Goal: Task Accomplishment & Management: Use online tool/utility

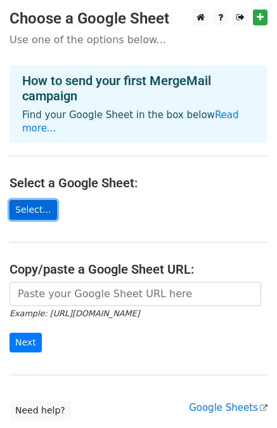
click at [36, 200] on link "Select..." at bounding box center [34, 210] width 48 height 20
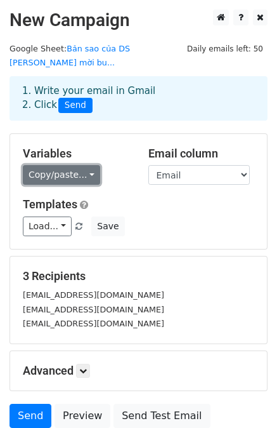
click at [70, 165] on link "Copy/paste..." at bounding box center [61, 175] width 77 height 20
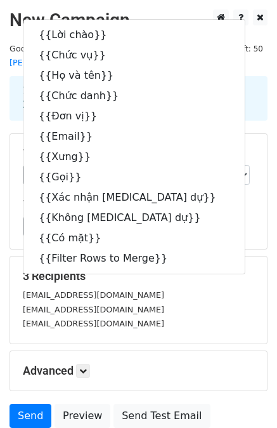
click at [223, 257] on div "3 Recipients maingoclinh3105@gmail.com ngoclinh1035@gmail.com yumiel0001@gmail.…" at bounding box center [138, 300] width 257 height 87
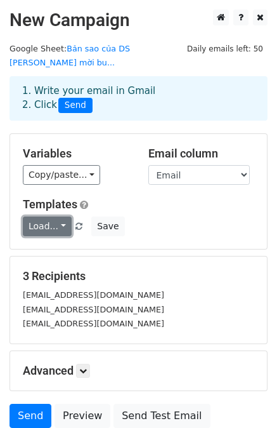
click at [48, 217] on link "Load..." at bounding box center [47, 227] width 49 height 20
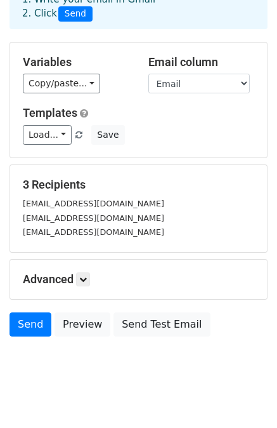
scroll to position [91, 0]
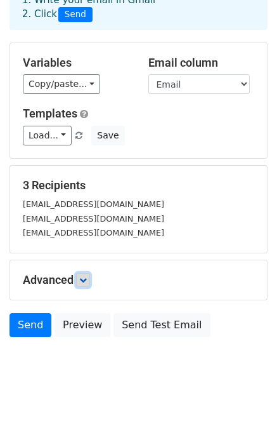
click at [85, 276] on icon at bounding box center [83, 280] width 8 height 8
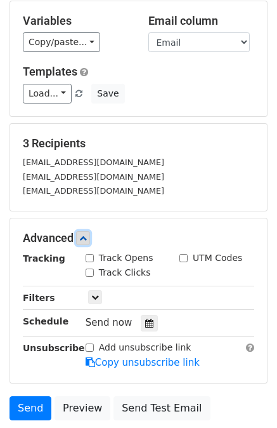
scroll to position [134, 0]
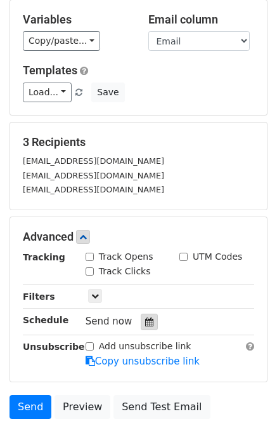
click at [145, 317] on icon at bounding box center [149, 321] width 8 height 9
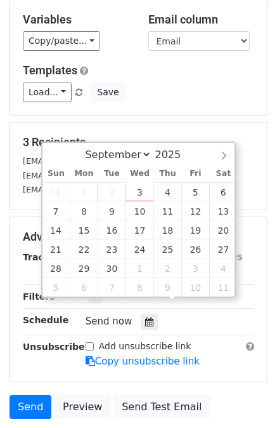
click at [165, 313] on div "Send now" at bounding box center [160, 321] width 149 height 17
type input "2025-09-03 16:23"
type input "04"
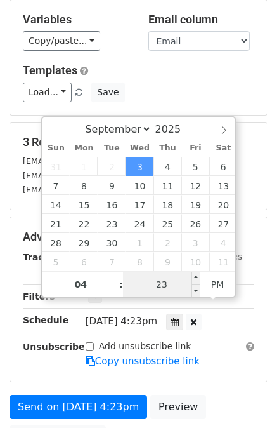
click at [168, 282] on input "23" at bounding box center [161, 284] width 77 height 25
type input "25"
type input "2025-09-03 16:25"
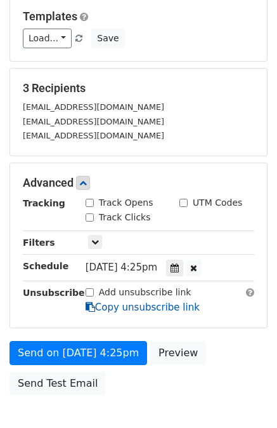
scroll to position [190, 0]
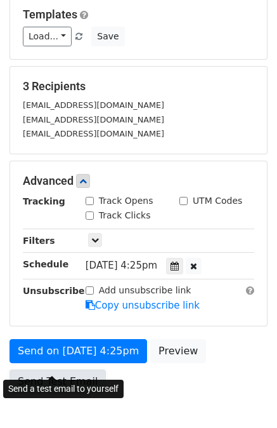
click at [62, 370] on link "Send Test Email" at bounding box center [58, 382] width 97 height 24
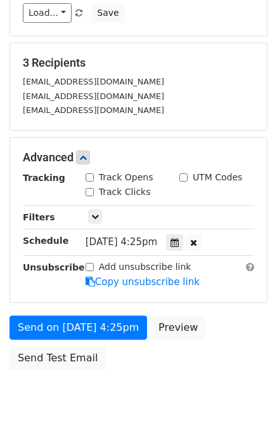
scroll to position [246, 0]
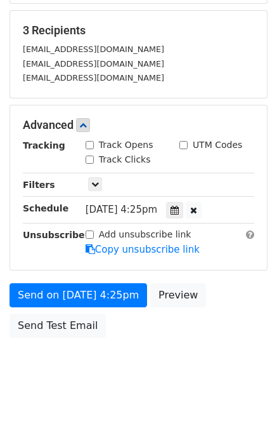
click at [151, 204] on span "Wed, Sep 3, 4:25pm" at bounding box center [122, 209] width 72 height 11
click at [154, 204] on span "Wed, Sep 3, 4:25pm" at bounding box center [122, 209] width 72 height 11
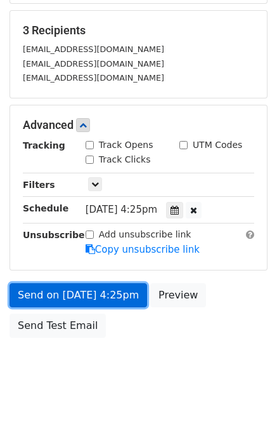
click at [107, 283] on link "Send on Sep 3 at 4:25pm" at bounding box center [79, 295] width 138 height 24
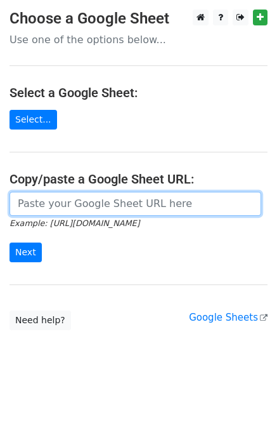
click at [58, 203] on input "url" at bounding box center [136, 204] width 252 height 24
paste input "https://docs.google.com/spreadsheets/d/1L84EdO8k4dlijn6tfY6s73EQH8Z93HEmqqgfMSQ…"
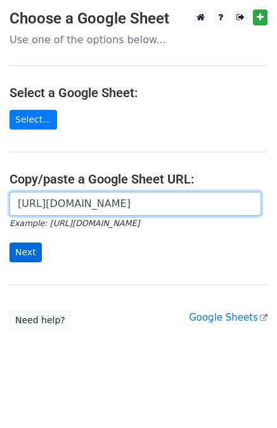
type input "https://docs.google.com/spreadsheets/d/1L84EdO8k4dlijn6tfY6s73EQH8Z93HEmqqgfMSQ…"
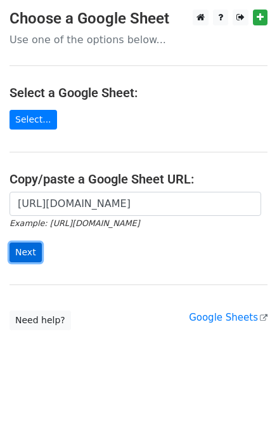
scroll to position [0, 0]
click at [28, 250] on input "Next" at bounding box center [26, 253] width 32 height 20
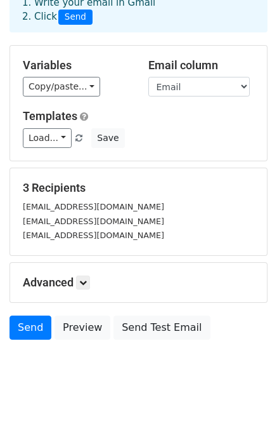
scroll to position [91, 0]
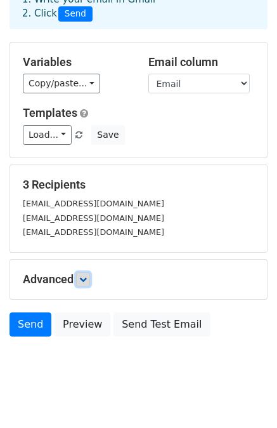
click at [86, 276] on icon at bounding box center [83, 280] width 8 height 8
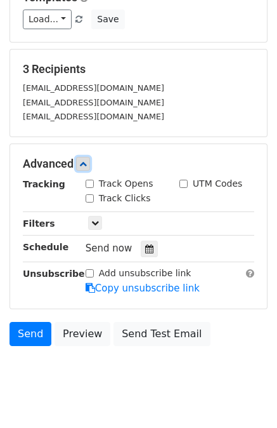
scroll to position [215, 0]
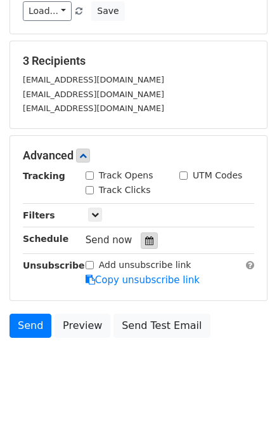
click at [141, 232] on div at bounding box center [149, 240] width 17 height 17
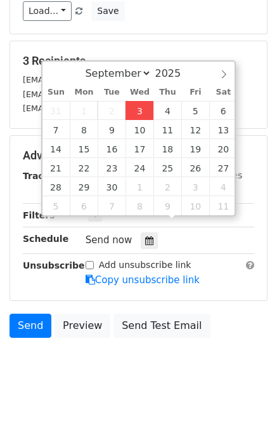
type input "2025-09-03 16:29"
type input "04"
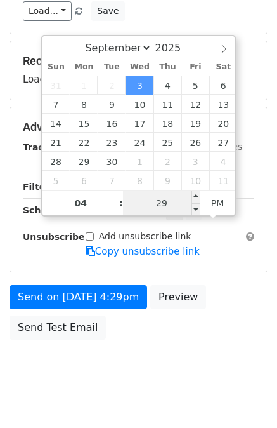
click at [172, 201] on input "29" at bounding box center [161, 202] width 77 height 25
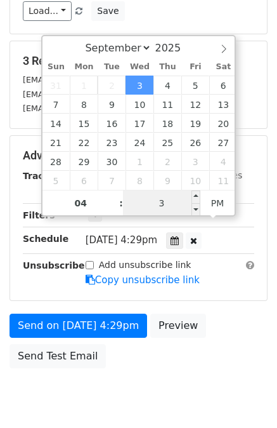
type input "33"
type input "2025-09-03 16:33"
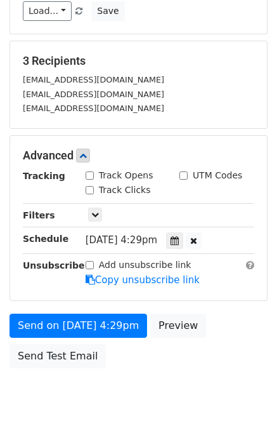
click at [223, 314] on div "Send on Sep 3 at 4:29pm Preview Send Test Email" at bounding box center [138, 344] width 277 height 61
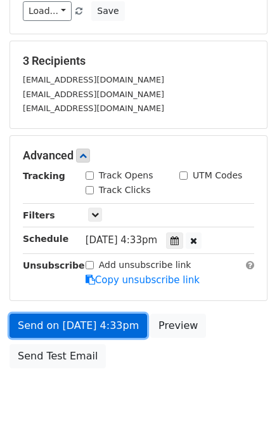
click at [105, 314] on link "Send on Sep 3 at 4:33pm" at bounding box center [79, 326] width 138 height 24
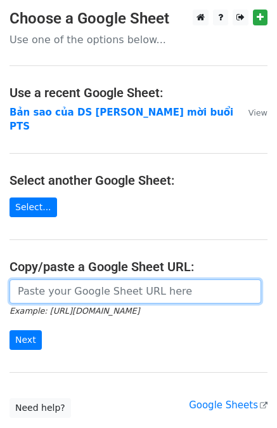
click at [40, 279] on input "url" at bounding box center [136, 291] width 252 height 24
paste input "[URL][DOMAIN_NAME]"
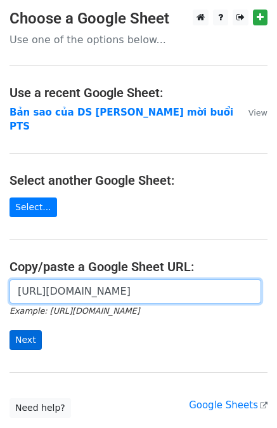
type input "https://docs.google.com/spreadsheets/d/1L84EdO8k4dlijn6tfY6s73EQH8Z93HEmqqgfMSQ…"
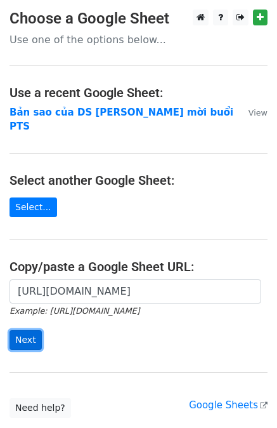
scroll to position [0, 0]
click at [22, 330] on input "Next" at bounding box center [26, 340] width 32 height 20
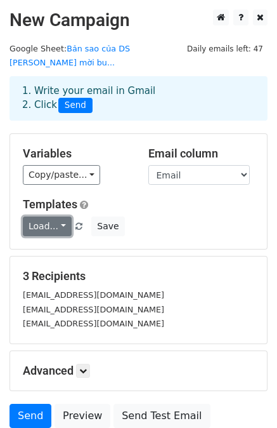
click at [56, 217] on link "Load..." at bounding box center [47, 227] width 49 height 20
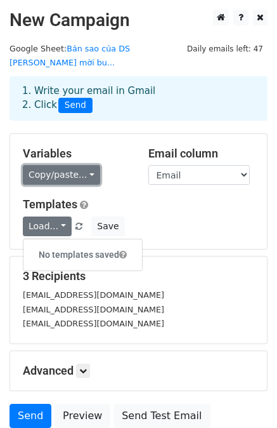
click at [83, 165] on link "Copy/paste..." at bounding box center [61, 175] width 77 height 20
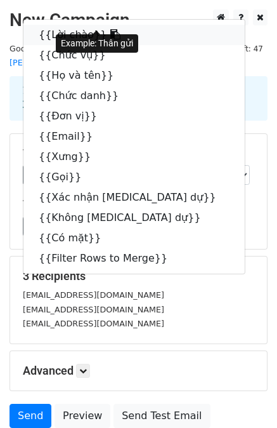
click at [72, 25] on link "{{Lời chào}}" at bounding box center [134, 35] width 222 height 20
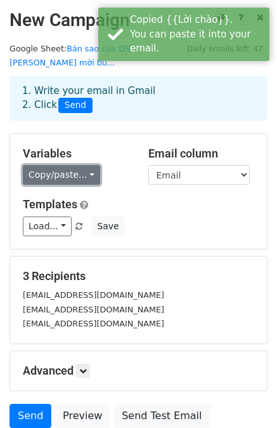
click at [88, 165] on link "Copy/paste..." at bounding box center [61, 175] width 77 height 20
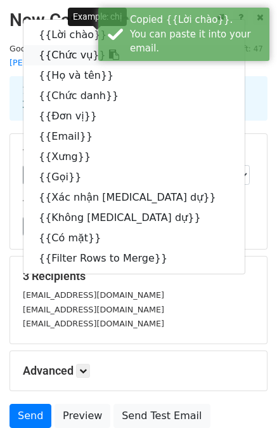
click at [72, 45] on link "{{Chức vụ}}" at bounding box center [134, 55] width 222 height 20
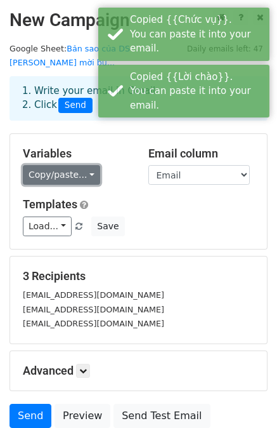
click at [81, 165] on link "Copy/paste..." at bounding box center [61, 175] width 77 height 20
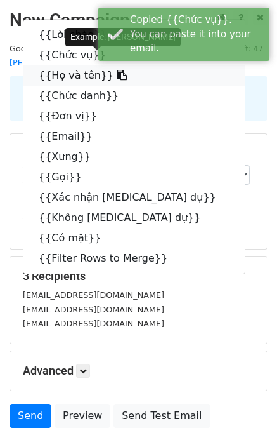
click at [72, 65] on link "{{Họ và tên}}" at bounding box center [134, 75] width 222 height 20
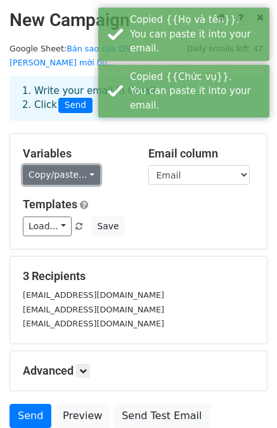
click at [82, 165] on link "Copy/paste..." at bounding box center [61, 175] width 77 height 20
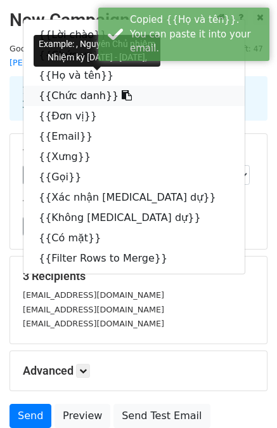
click at [77, 86] on link "{{Chức danh}}" at bounding box center [134, 96] width 222 height 20
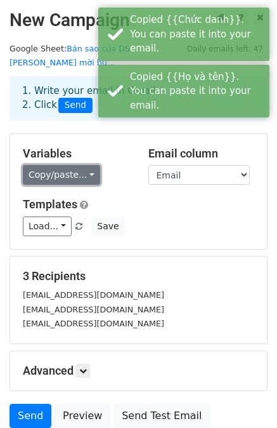
click at [83, 165] on link "Copy/paste..." at bounding box center [61, 175] width 77 height 20
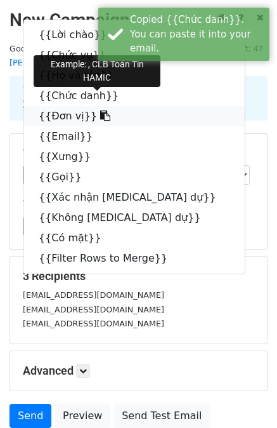
click at [69, 106] on link "{{Đơn vị}}" at bounding box center [134, 116] width 222 height 20
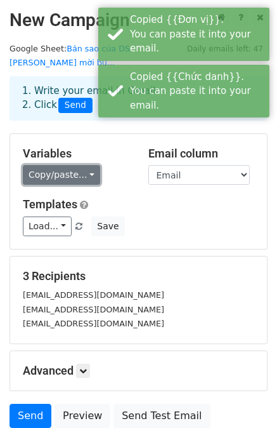
click at [78, 165] on link "Copy/paste..." at bounding box center [61, 175] width 77 height 20
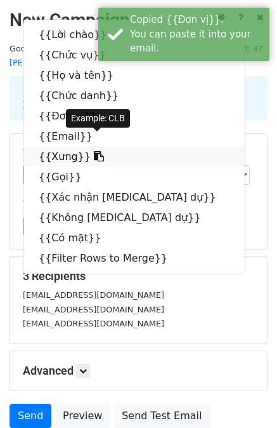
click at [57, 147] on link "{{Xưng}}" at bounding box center [134, 157] width 222 height 20
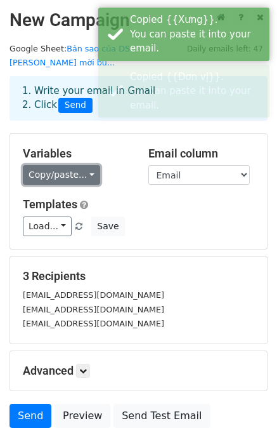
click at [62, 165] on link "Copy/paste..." at bounding box center [61, 175] width 77 height 20
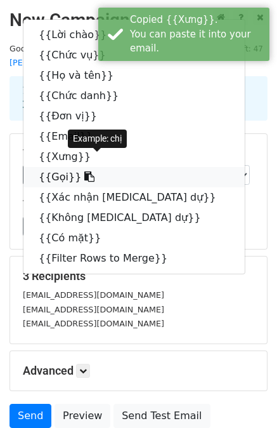
click at [61, 167] on link "{{Gọi}}" at bounding box center [134, 177] width 222 height 20
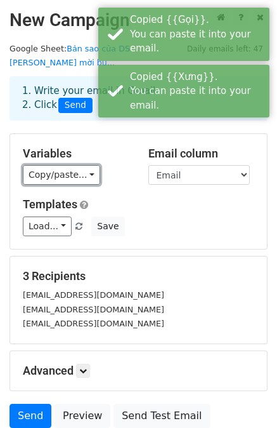
click at [61, 165] on link "Copy/paste..." at bounding box center [61, 175] width 77 height 20
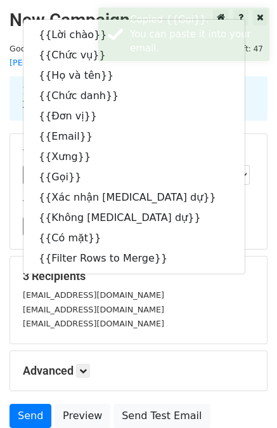
click at [13, 180] on div "Variables Copy/paste... {{Lời chào}} {{Chức vụ}} {{Họ và tên}} {{Chức danh}} {{…" at bounding box center [138, 191] width 257 height 115
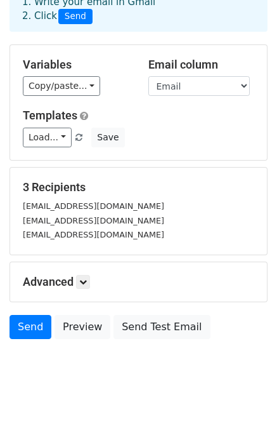
scroll to position [91, 0]
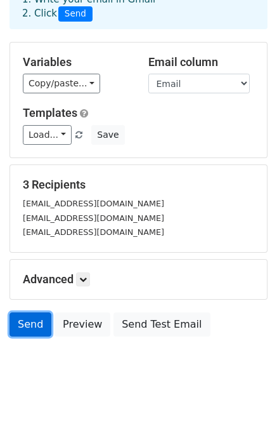
click at [33, 312] on link "Send" at bounding box center [31, 324] width 42 height 24
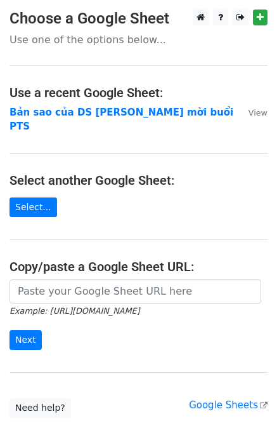
click at [83, 95] on h4 "Use a recent Google Sheet:" at bounding box center [139, 92] width 258 height 15
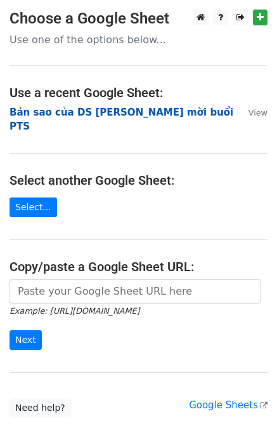
click at [74, 114] on strong "Bản sao của DS [PERSON_NAME] mời buổi PTS" at bounding box center [122, 120] width 224 height 26
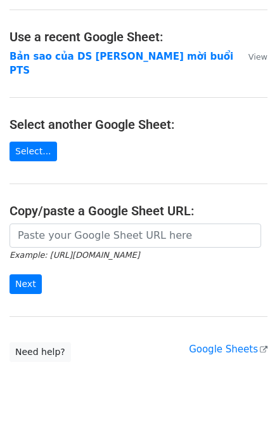
scroll to position [76, 0]
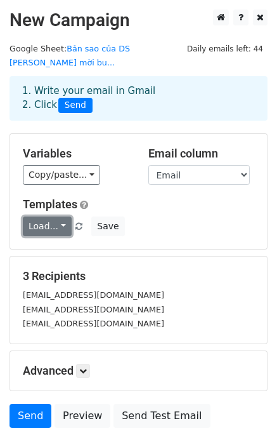
click at [59, 217] on link "Load..." at bounding box center [47, 227] width 49 height 20
click at [56, 217] on link "Load..." at bounding box center [47, 227] width 49 height 20
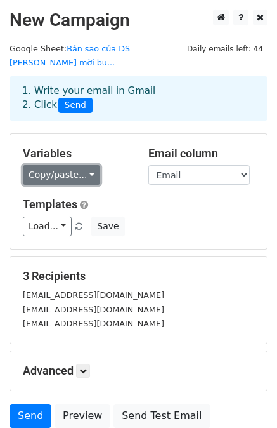
click at [77, 165] on link "Copy/paste..." at bounding box center [61, 175] width 77 height 20
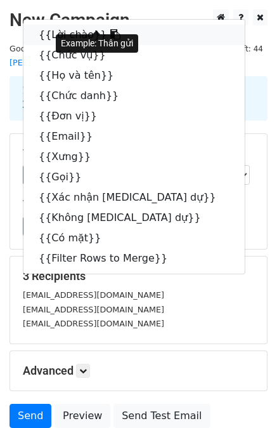
click at [44, 25] on link "{{Lời chào}}" at bounding box center [134, 35] width 222 height 20
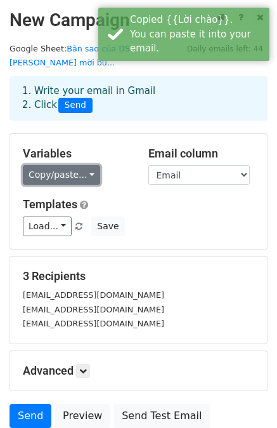
click at [84, 165] on link "Copy/paste..." at bounding box center [61, 175] width 77 height 20
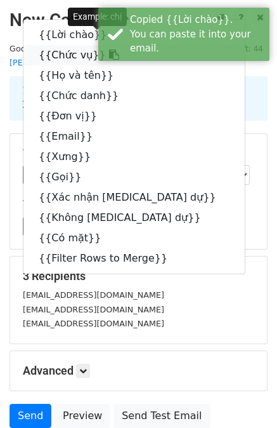
click at [71, 45] on link "{{Chức vụ}}" at bounding box center [134, 55] width 222 height 20
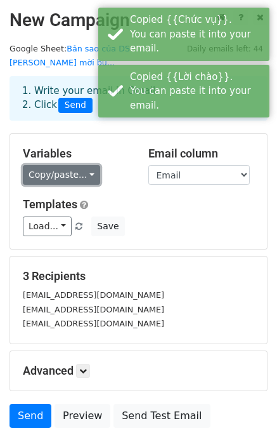
click at [84, 165] on link "Copy/paste..." at bounding box center [61, 175] width 77 height 20
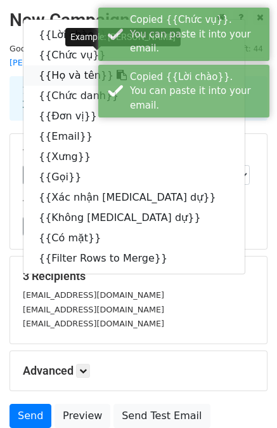
click at [69, 65] on link "{{Họ và tên}}" at bounding box center [134, 75] width 222 height 20
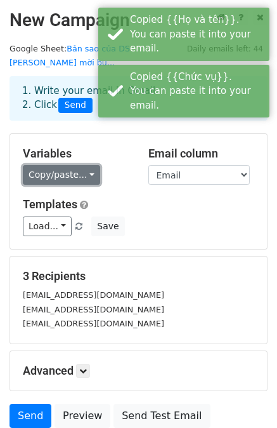
click at [73, 165] on link "Copy/paste..." at bounding box center [61, 175] width 77 height 20
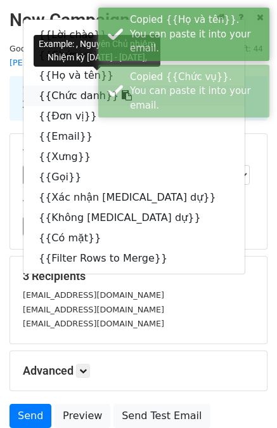
click at [64, 86] on link "{{Chức danh}}" at bounding box center [134, 96] width 222 height 20
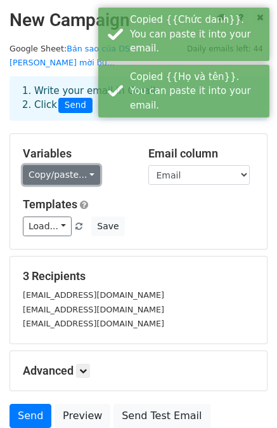
click at [72, 165] on link "Copy/paste..." at bounding box center [61, 175] width 77 height 20
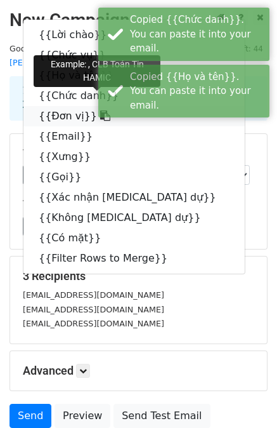
click at [67, 106] on link "{{Đơn vị}}" at bounding box center [134, 116] width 222 height 20
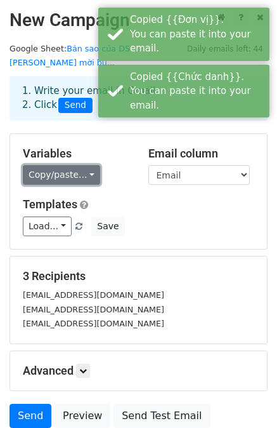
click at [78, 165] on link "Copy/paste..." at bounding box center [61, 175] width 77 height 20
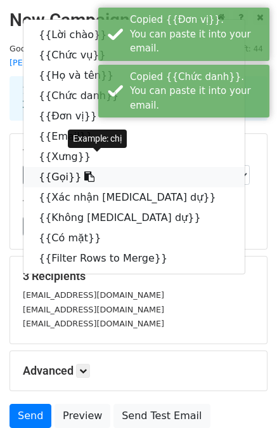
click at [55, 167] on link "{{Gọi}}" at bounding box center [134, 177] width 222 height 20
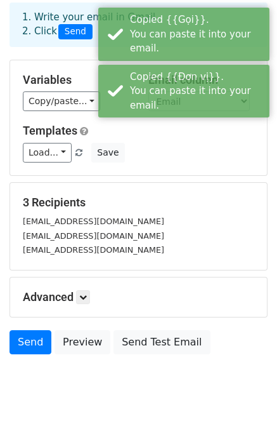
scroll to position [91, 0]
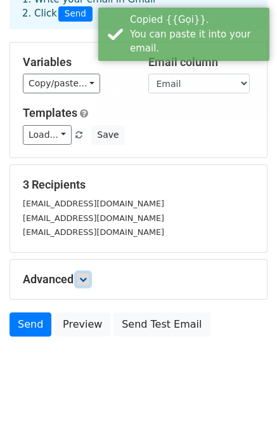
click at [87, 276] on icon at bounding box center [83, 280] width 8 height 8
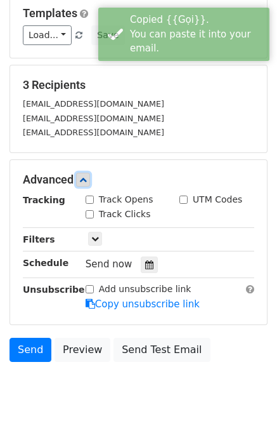
scroll to position [196, 0]
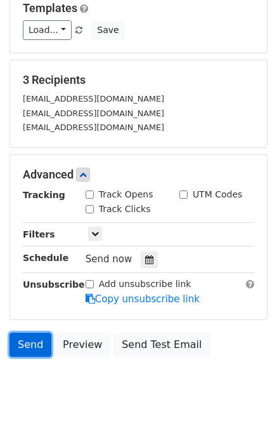
click at [36, 333] on link "Send" at bounding box center [31, 345] width 42 height 24
click at [32, 333] on link "Send" at bounding box center [31, 345] width 42 height 24
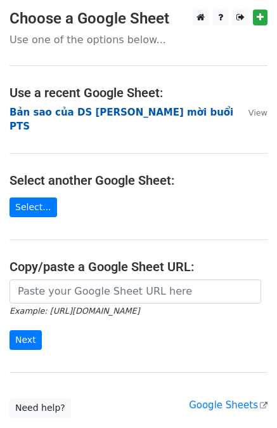
click at [114, 115] on strong "Bản sao của DS [PERSON_NAME] mời buổi PTS" at bounding box center [122, 120] width 224 height 26
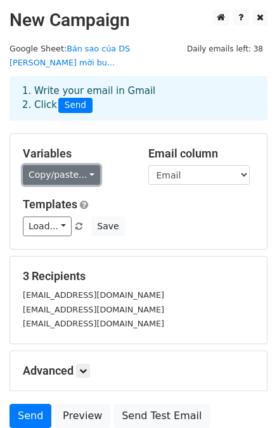
click at [79, 165] on link "Copy/paste..." at bounding box center [61, 175] width 77 height 20
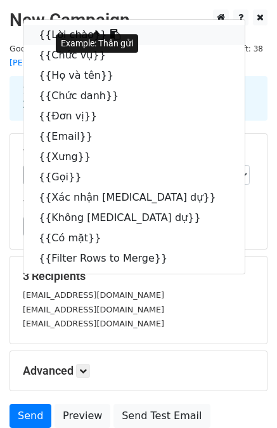
click at [48, 25] on link "{{Lời chào}}" at bounding box center [134, 35] width 222 height 20
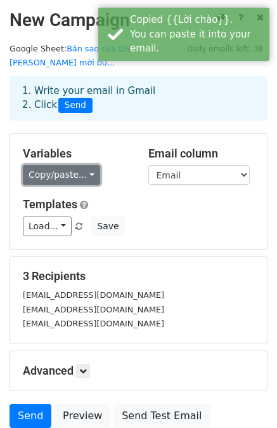
click at [46, 165] on link "Copy/paste..." at bounding box center [61, 175] width 77 height 20
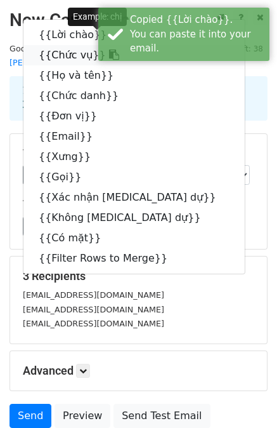
click at [73, 45] on link "{{Chức vụ}}" at bounding box center [134, 55] width 222 height 20
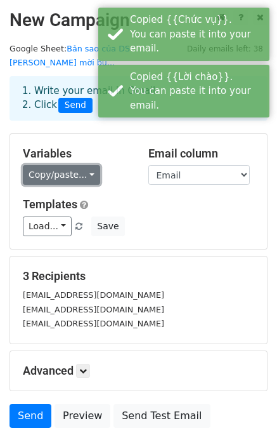
click at [63, 165] on link "Copy/paste..." at bounding box center [61, 175] width 77 height 20
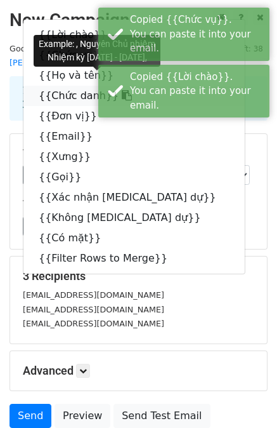
click at [61, 86] on link "{{Chức danh}}" at bounding box center [134, 96] width 222 height 20
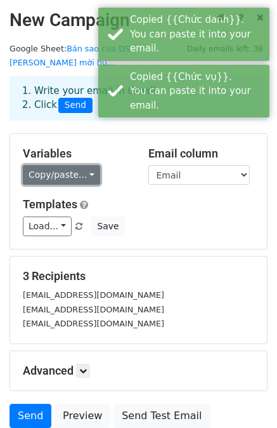
click at [49, 165] on link "Copy/paste..." at bounding box center [61, 175] width 77 height 20
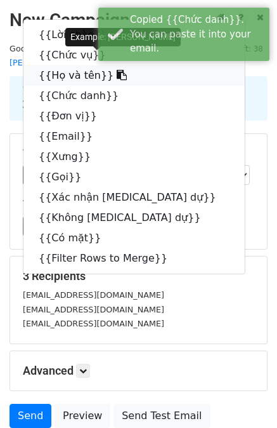
click at [76, 65] on link "{{Họ và tên}}" at bounding box center [134, 75] width 222 height 20
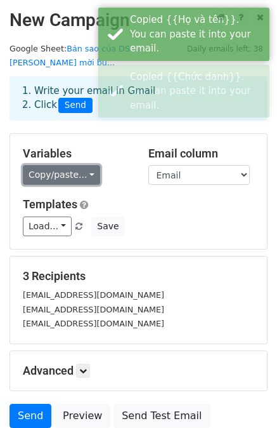
click at [66, 165] on link "Copy/paste..." at bounding box center [61, 175] width 77 height 20
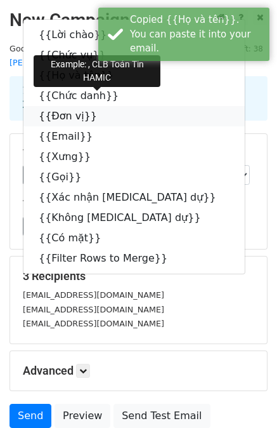
click at [57, 106] on link "{{Đơn vị}}" at bounding box center [134, 116] width 222 height 20
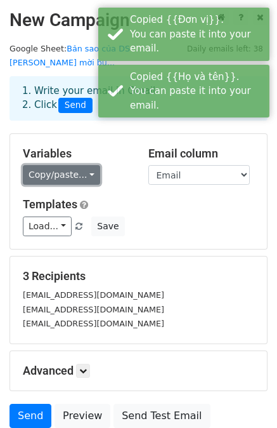
click at [56, 165] on link "Copy/paste..." at bounding box center [61, 175] width 77 height 20
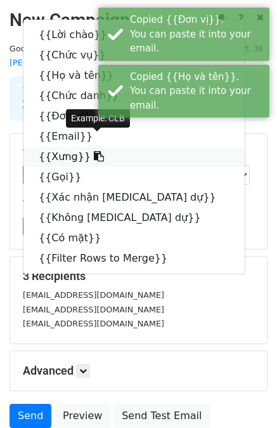
click at [58, 147] on link "{{Xưng}}" at bounding box center [134, 157] width 222 height 20
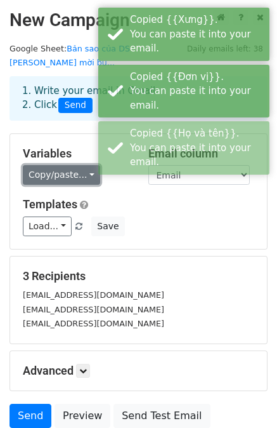
click at [55, 165] on link "Copy/paste..." at bounding box center [61, 175] width 77 height 20
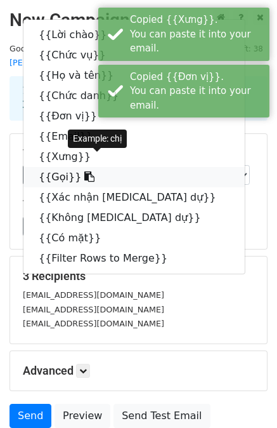
click at [56, 167] on link "{{Gọi}}" at bounding box center [134, 177] width 222 height 20
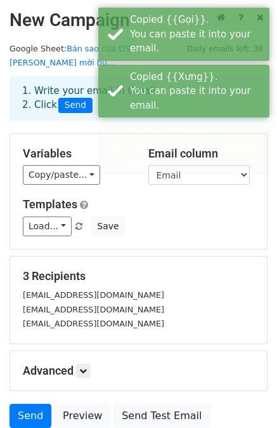
scroll to position [91, 0]
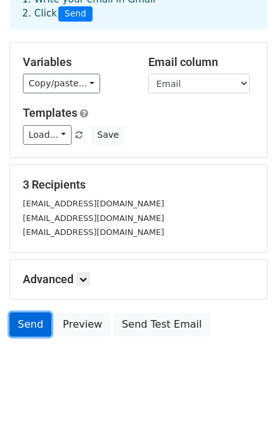
click at [40, 312] on link "Send" at bounding box center [31, 324] width 42 height 24
